Goal: Task Accomplishment & Management: Manage account settings

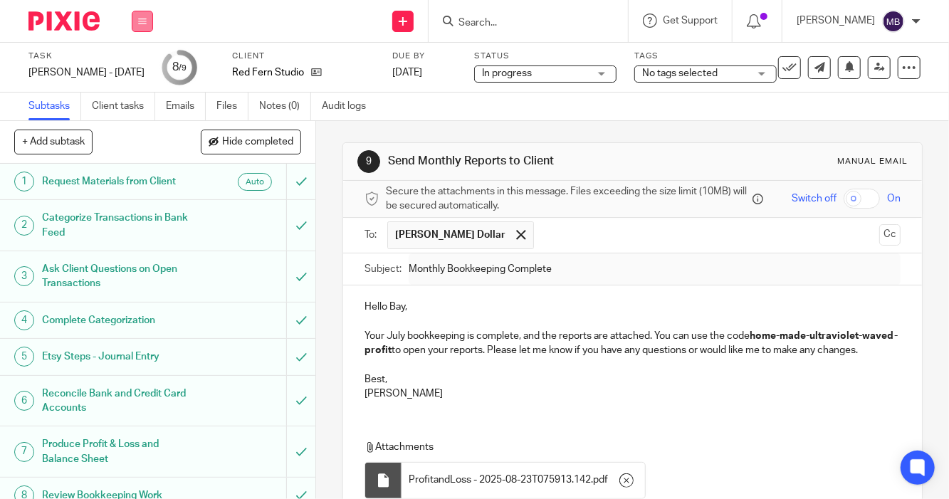
click at [143, 23] on icon at bounding box center [142, 21] width 9 height 9
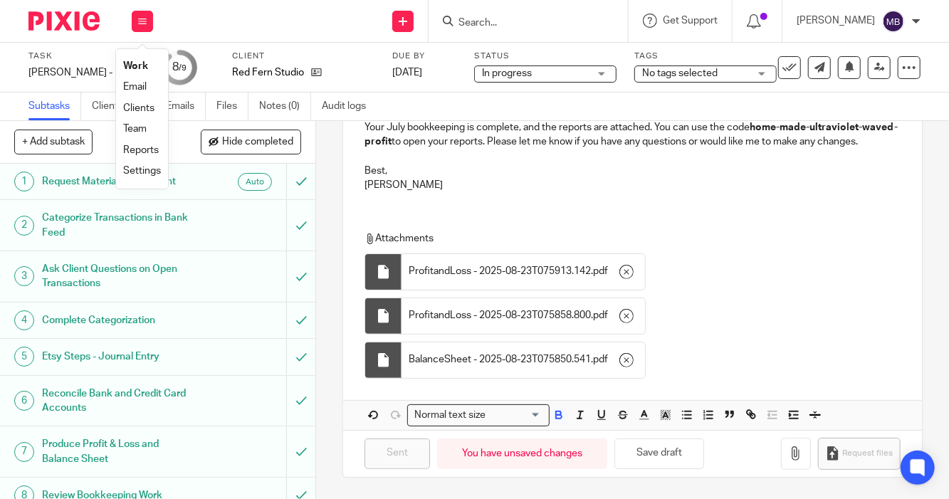
click at [134, 69] on link "Work" at bounding box center [135, 66] width 25 height 10
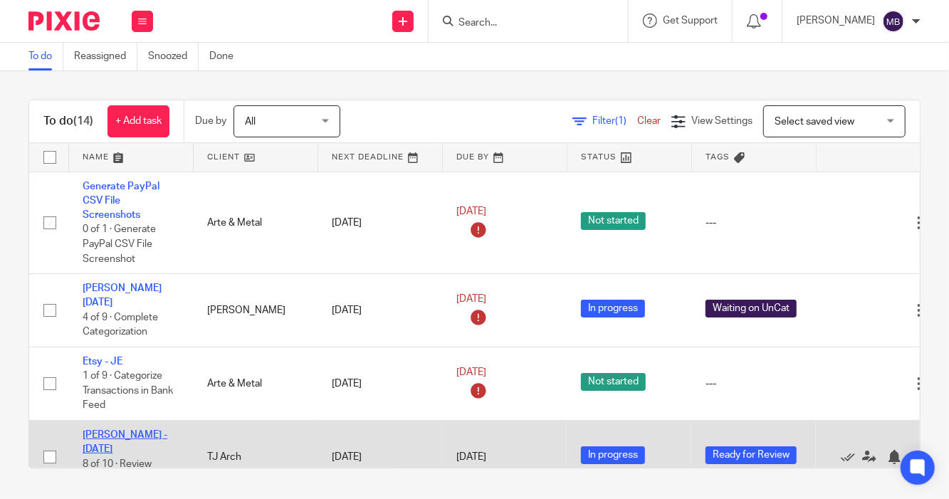
click at [142, 430] on link "[PERSON_NAME] - [DATE]" at bounding box center [125, 442] width 85 height 24
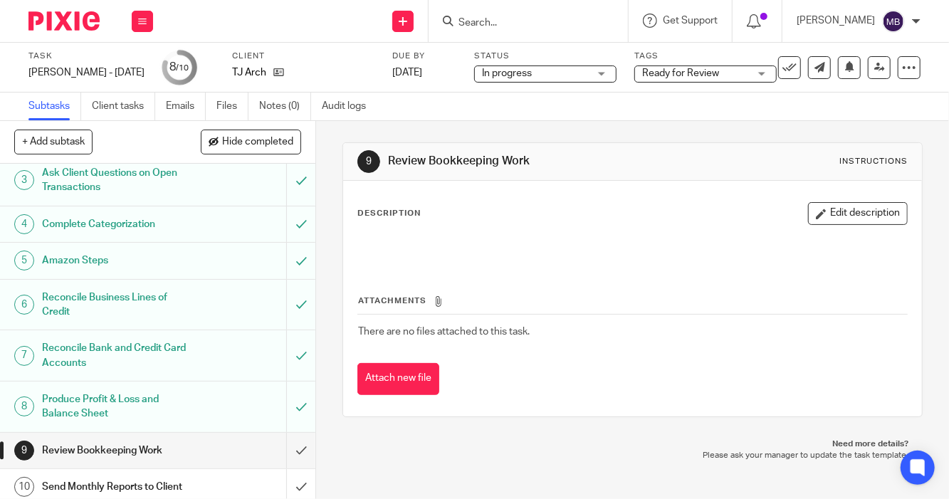
scroll to position [102, 0]
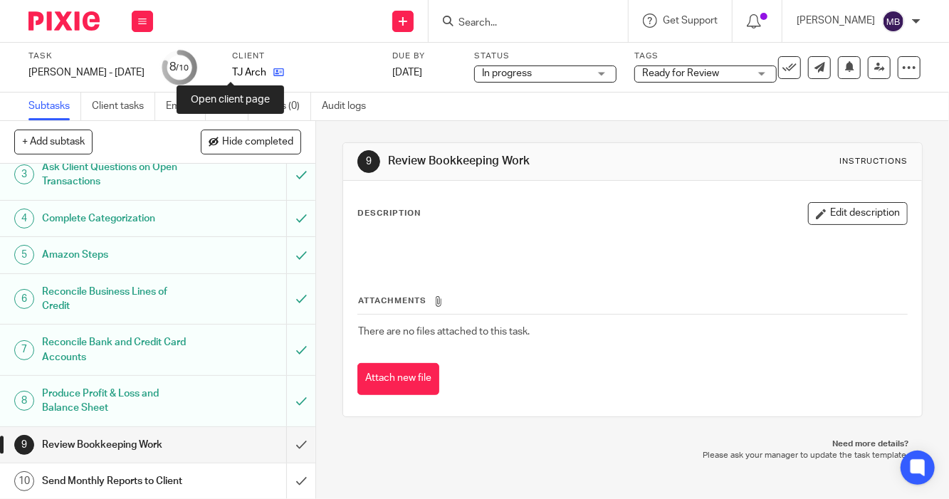
click at [273, 71] on icon at bounding box center [278, 72] width 11 height 11
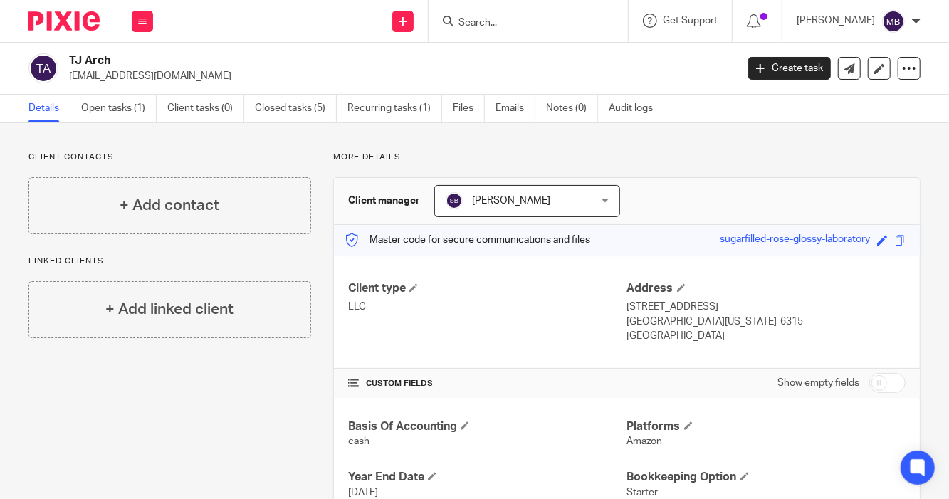
scroll to position [14, 0]
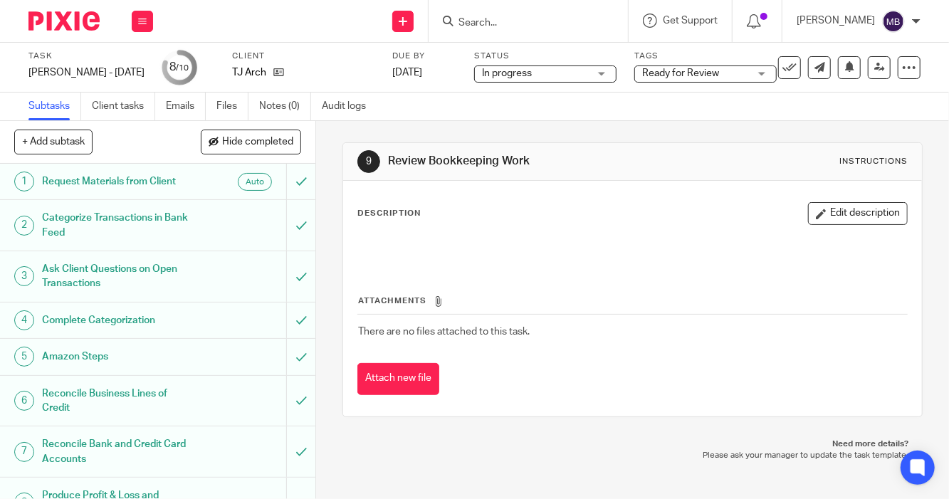
scroll to position [102, 0]
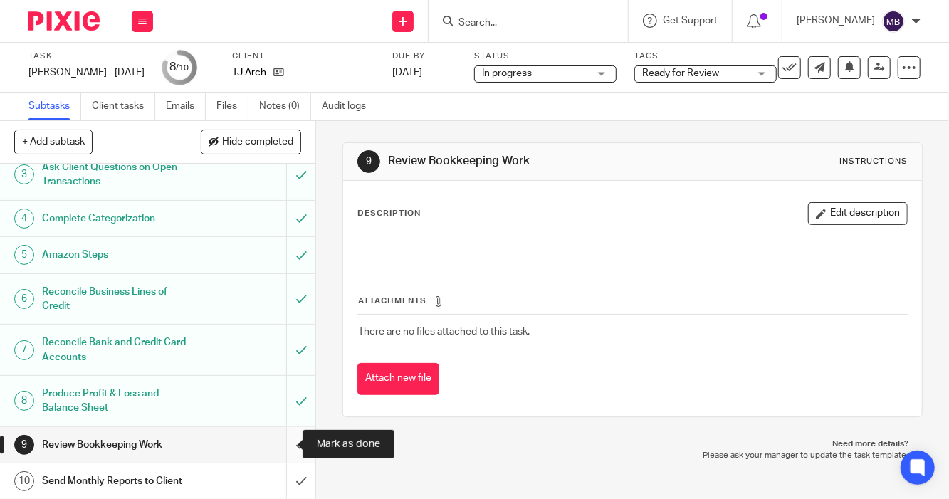
click at [281, 444] on input "submit" at bounding box center [157, 445] width 315 height 36
click at [672, 75] on span "Ready for Review" at bounding box center [695, 73] width 107 height 15
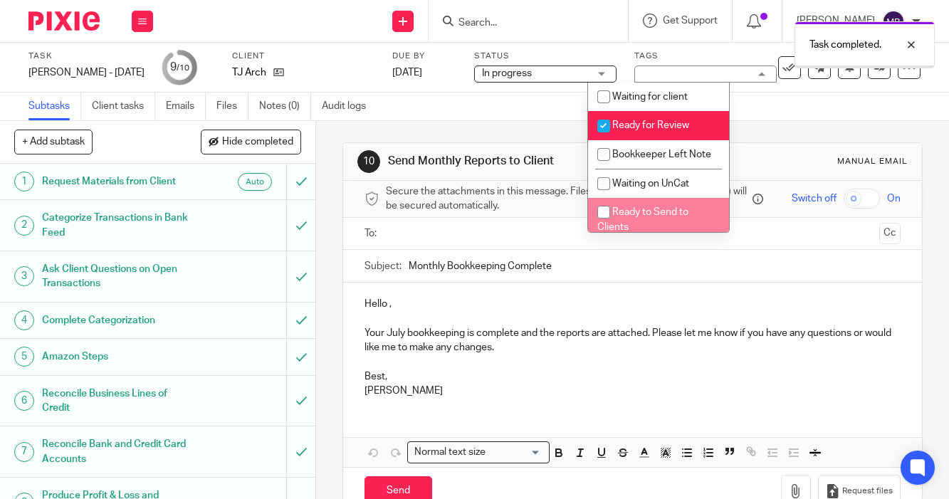
click at [652, 226] on span "Ready to Send to Clients" at bounding box center [642, 219] width 91 height 25
checkbox input "true"
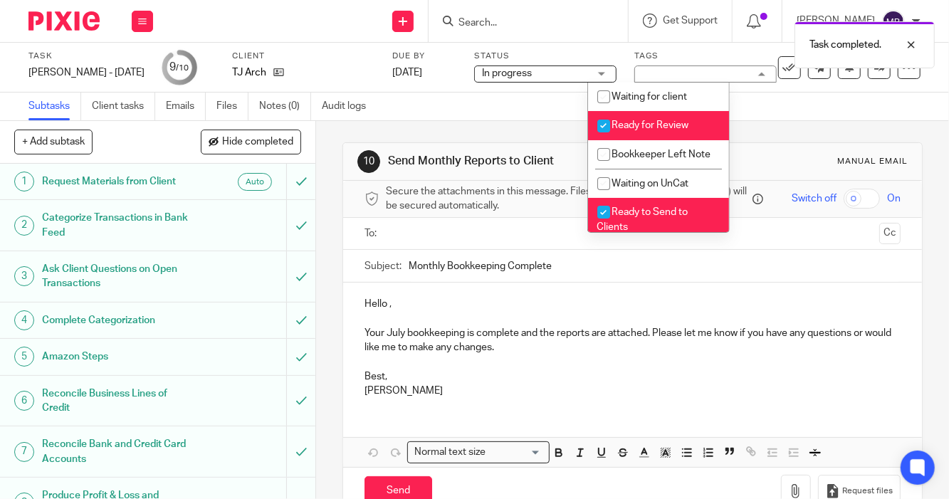
click at [669, 127] on span "Ready for Review" at bounding box center [650, 125] width 77 height 10
checkbox input "false"
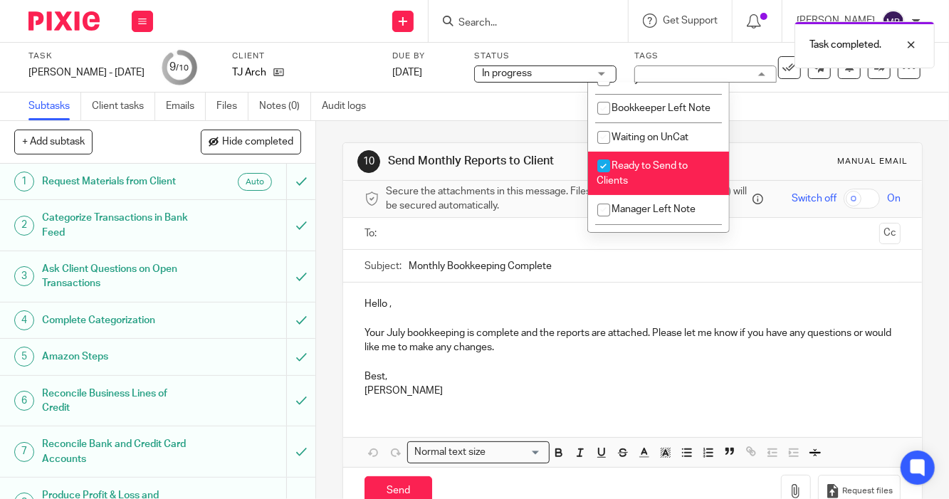
scroll to position [60, 0]
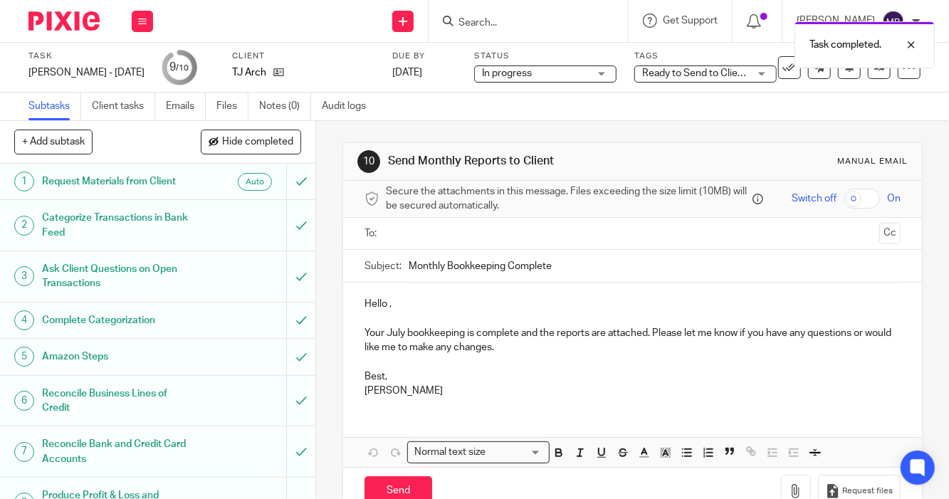
click at [898, 96] on div "Subtasks Client tasks Emails Files Notes (0) Audit logs" at bounding box center [474, 107] width 949 height 28
click at [868, 75] on link at bounding box center [879, 67] width 23 height 23
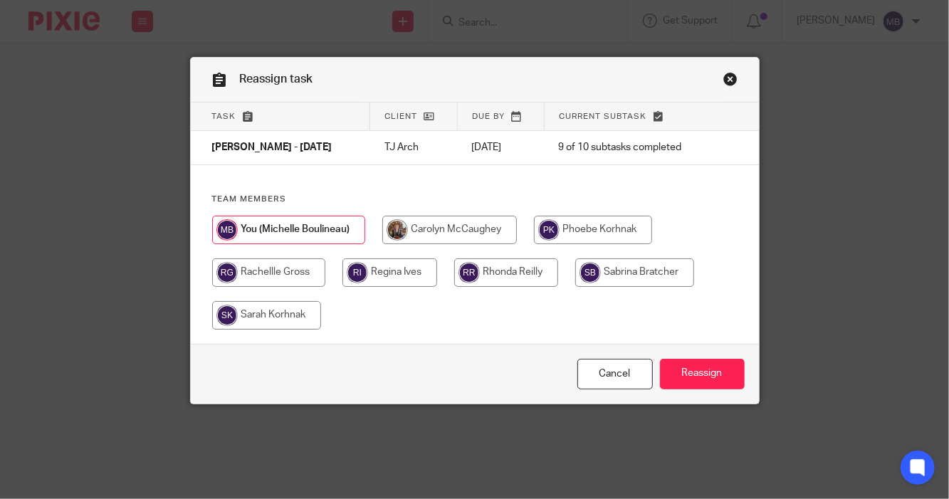
click at [708, 276] on div at bounding box center [474, 280] width 525 height 128
click at [633, 279] on input "radio" at bounding box center [634, 272] width 119 height 28
radio input "true"
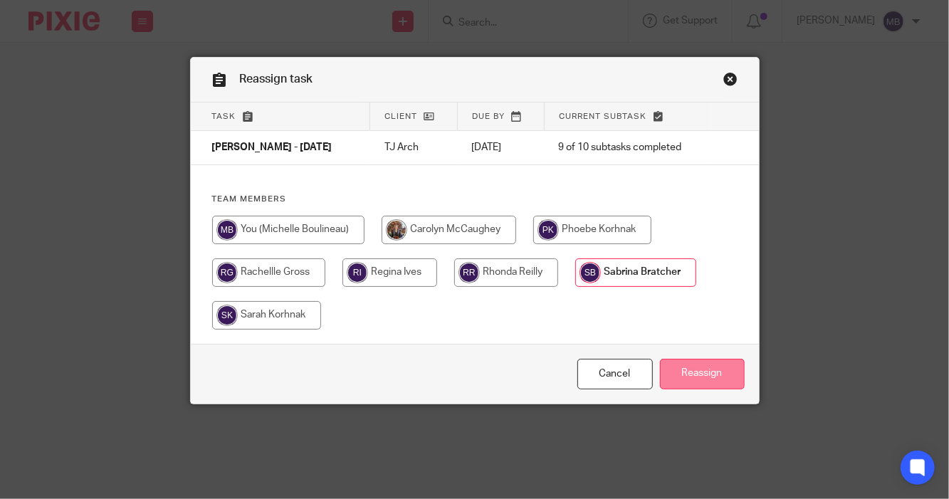
click at [698, 369] on input "Reassign" at bounding box center [702, 374] width 85 height 31
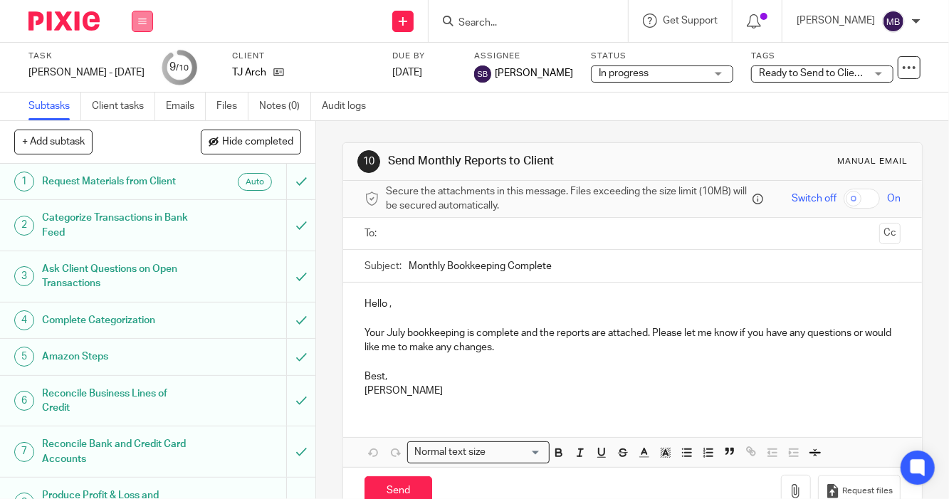
click at [144, 24] on icon at bounding box center [142, 21] width 9 height 9
click at [132, 67] on link "Work" at bounding box center [135, 66] width 25 height 10
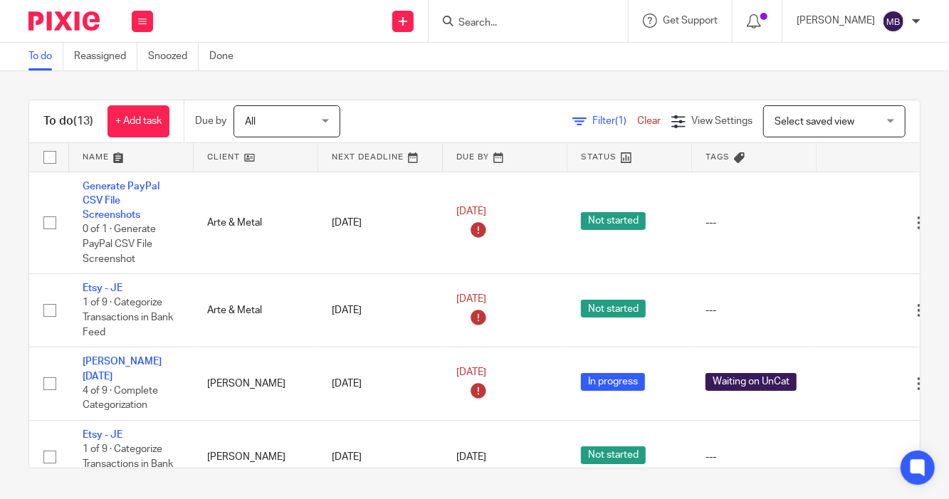
drag, startPoint x: 896, startPoint y: 189, endPoint x: 897, endPoint y: 219, distance: 30.6
click at [897, 219] on div "To do (13) + Add task Due by All All Today Tomorrow This week Next week This mo…" at bounding box center [474, 284] width 949 height 426
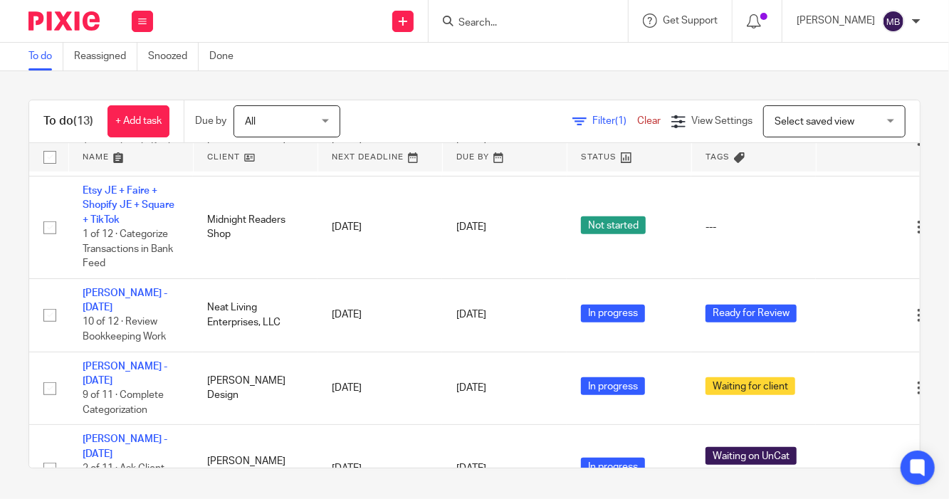
scroll to position [319, 0]
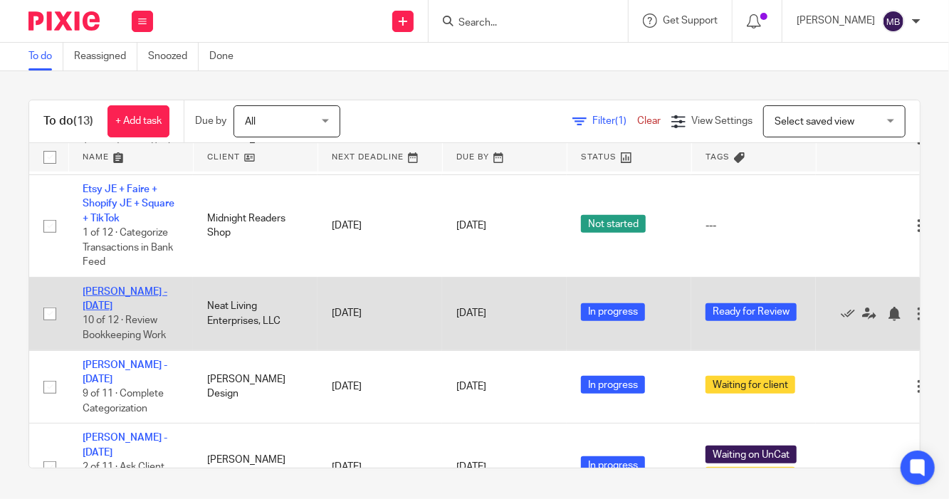
click at [113, 287] on link "[PERSON_NAME] - [DATE]" at bounding box center [125, 299] width 85 height 24
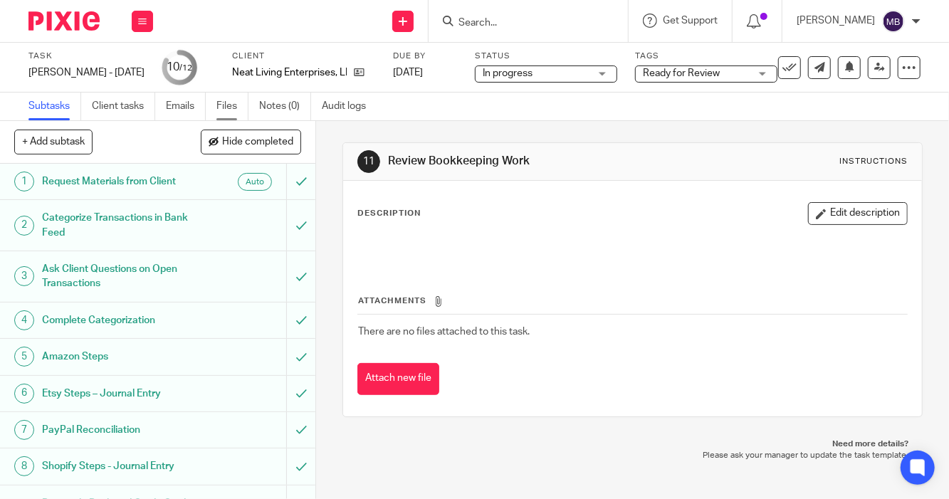
click at [234, 110] on link "Files" at bounding box center [232, 107] width 32 height 28
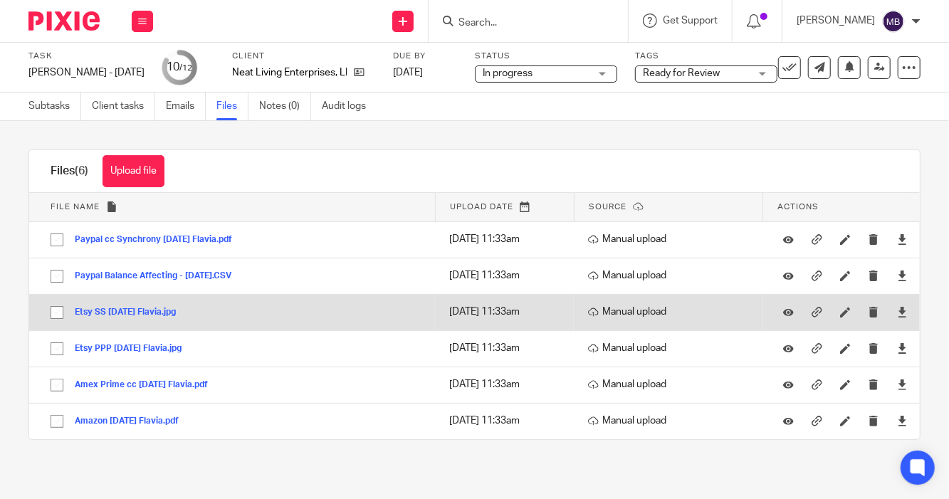
click at [146, 313] on button "Etsy SS [DATE] Flavia.jpg" at bounding box center [131, 313] width 112 height 10
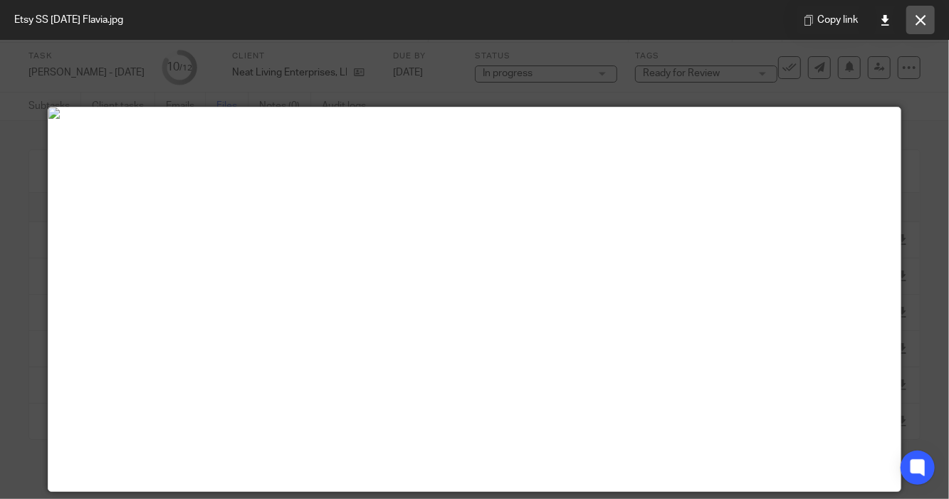
click at [920, 25] on icon at bounding box center [921, 20] width 11 height 11
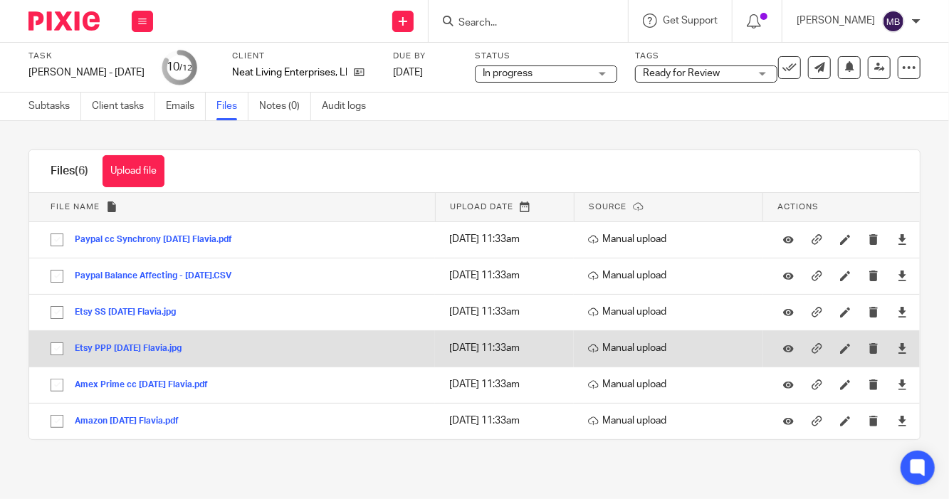
click at [130, 355] on div "Etsy PPP Jul 25 Flavia.jpg" at bounding box center [133, 348] width 117 height 14
click at [123, 346] on button "Etsy PPP Jul 25 Flavia.jpg" at bounding box center [133, 349] width 117 height 10
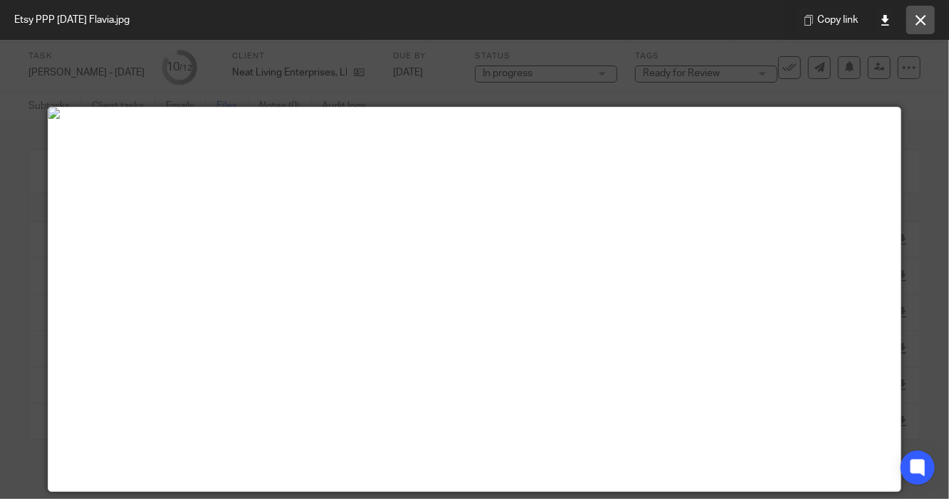
click at [916, 16] on icon at bounding box center [921, 20] width 11 height 11
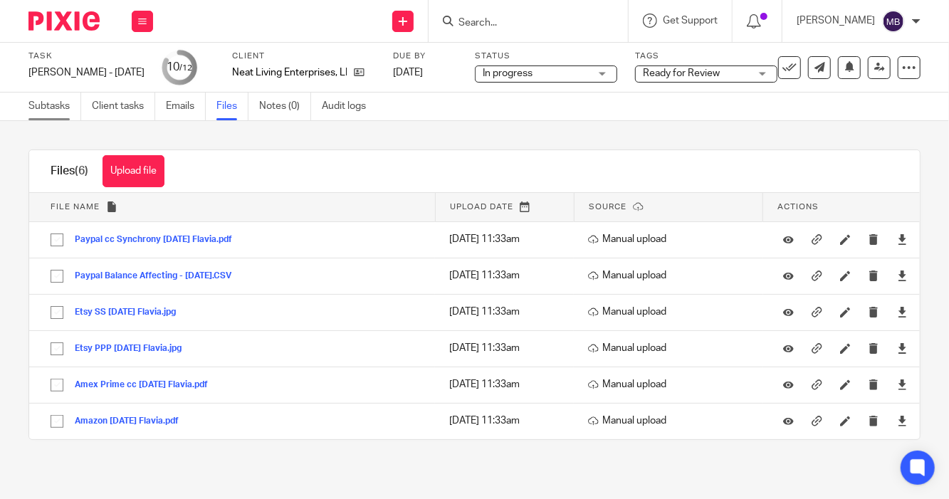
click at [36, 110] on link "Subtasks" at bounding box center [54, 107] width 53 height 28
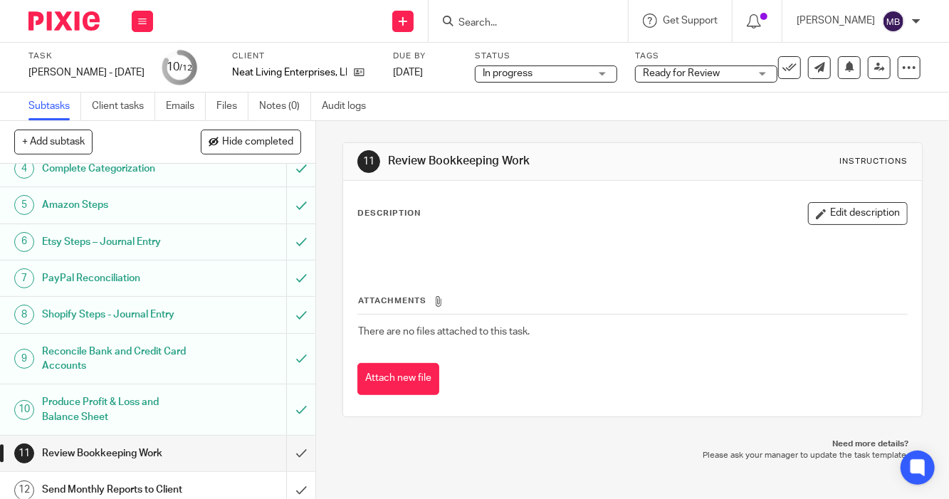
scroll to position [155, 0]
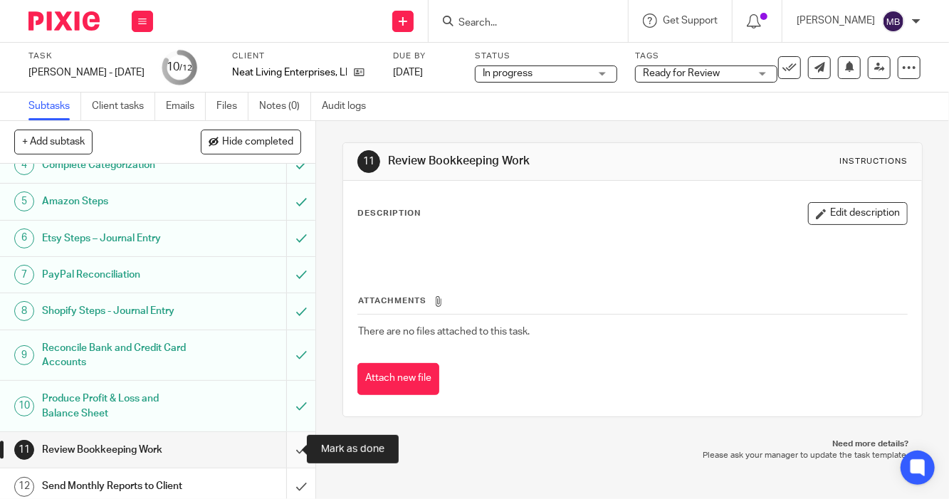
click at [285, 443] on input "submit" at bounding box center [157, 450] width 315 height 36
click at [685, 80] on span "Ready for Review" at bounding box center [696, 73] width 107 height 15
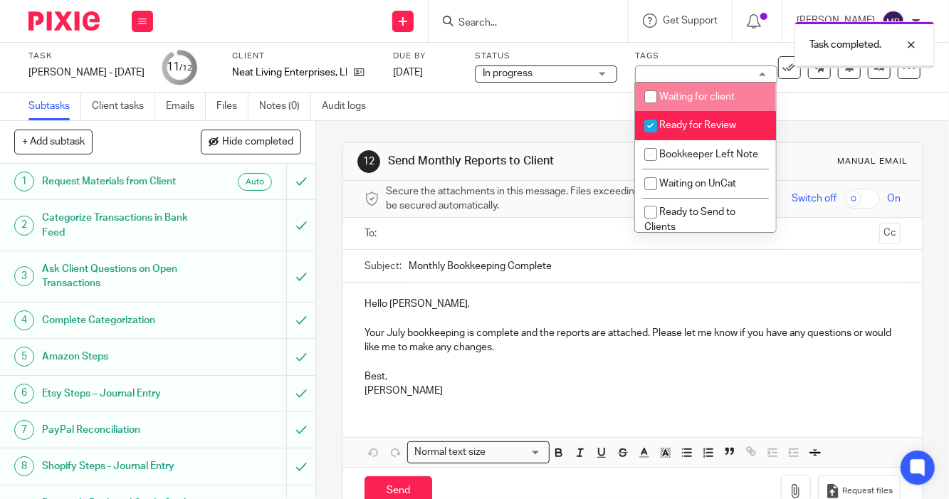
click at [666, 128] on span "Ready for Review" at bounding box center [697, 125] width 77 height 10
checkbox input "false"
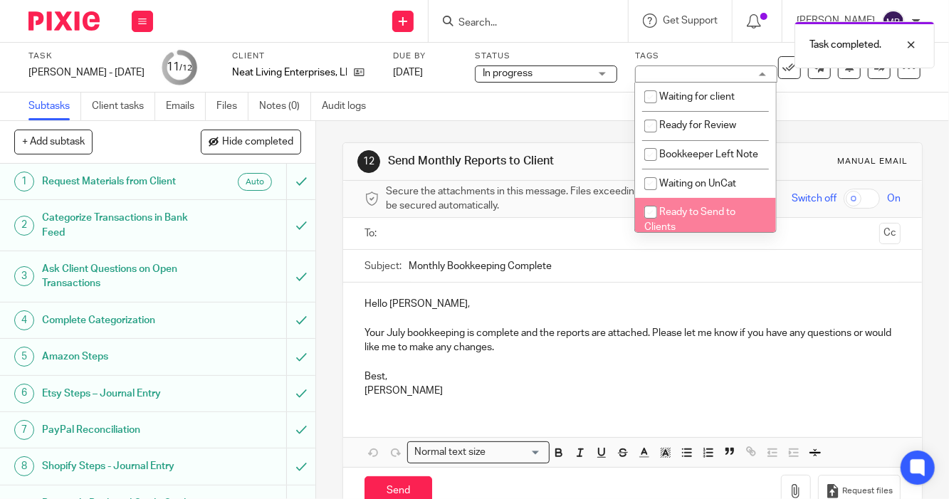
click at [656, 226] on input "checkbox" at bounding box center [650, 212] width 27 height 27
checkbox input "true"
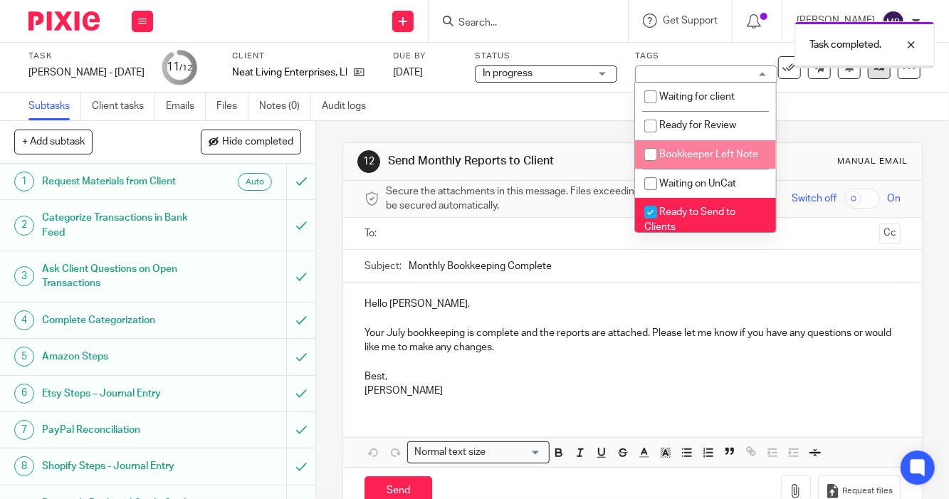
click at [874, 68] on icon at bounding box center [879, 67] width 11 height 11
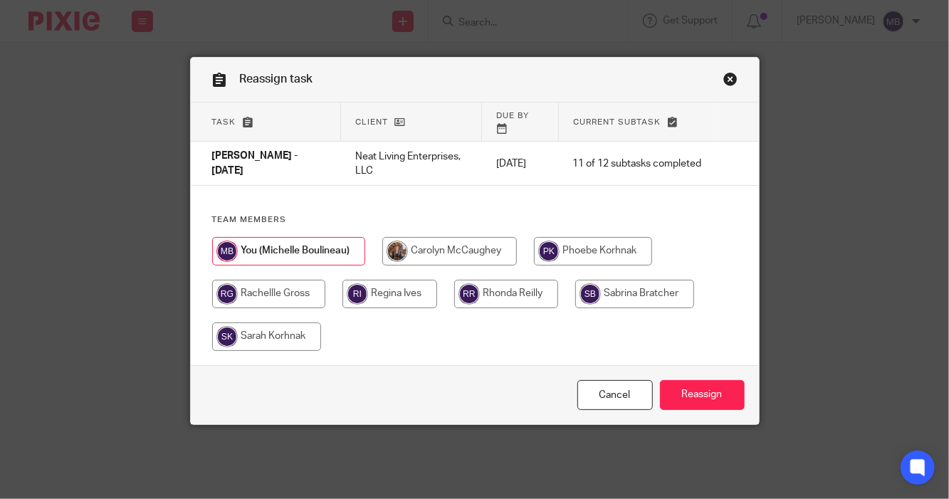
click at [644, 280] on input "radio" at bounding box center [634, 294] width 119 height 28
radio input "true"
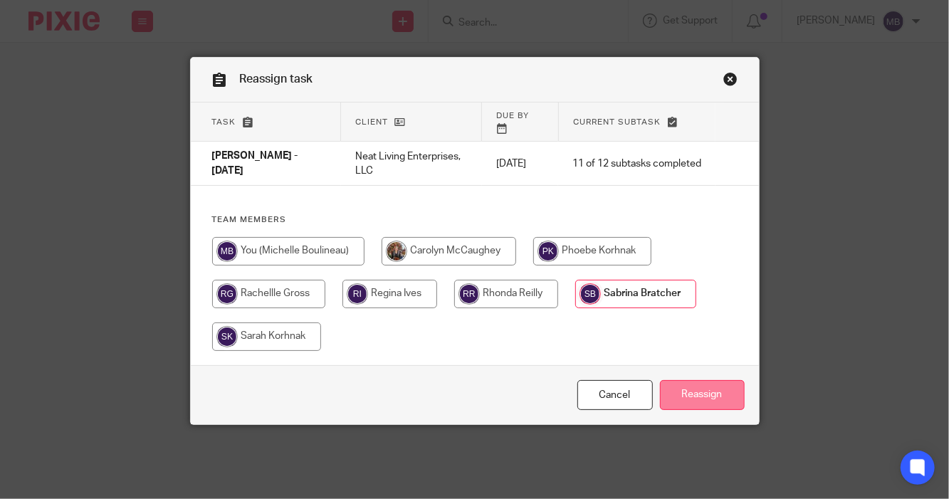
click at [680, 380] on input "Reassign" at bounding box center [702, 395] width 85 height 31
